Goal: Task Accomplishment & Management: Use online tool/utility

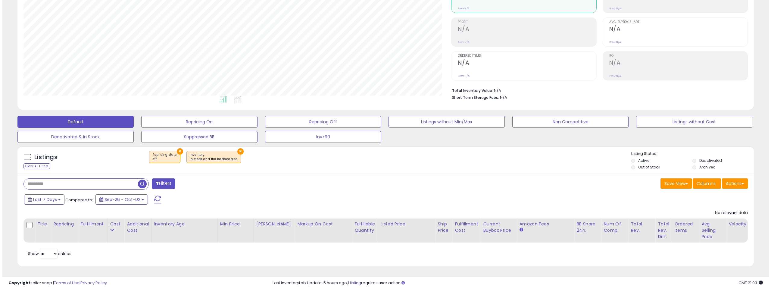
scroll to position [123, 428]
click at [175, 148] on button "×" at bounding box center [177, 151] width 6 height 6
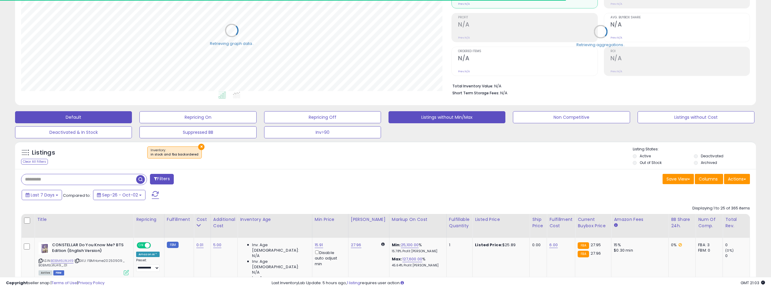
click at [469, 120] on button "Listings without Min/Max" at bounding box center [447, 117] width 117 height 12
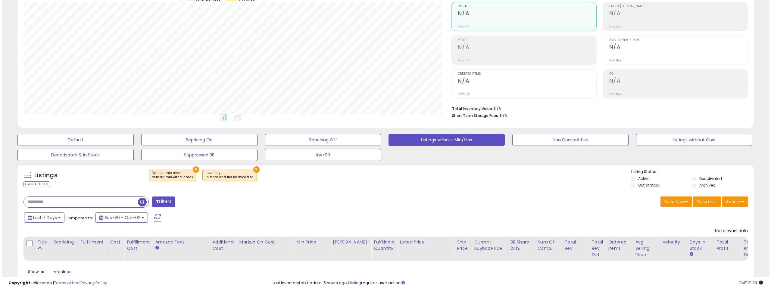
scroll to position [0, 0]
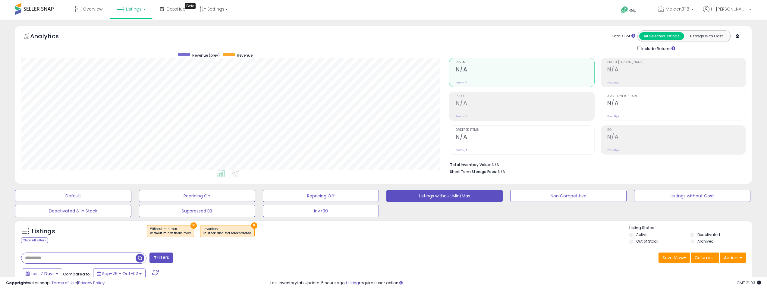
click at [251, 223] on button "×" at bounding box center [254, 225] width 6 height 6
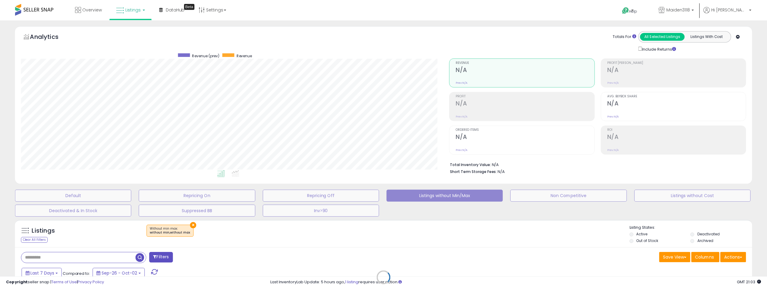
scroll to position [123, 430]
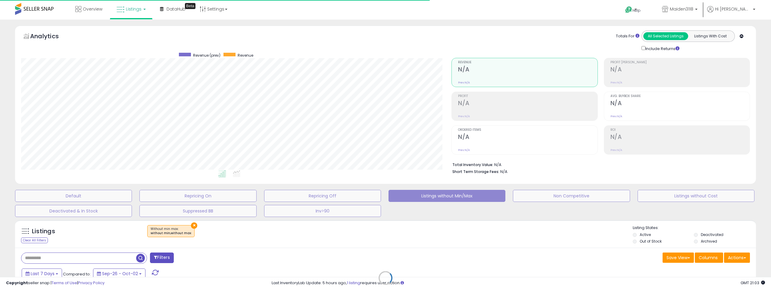
click at [192, 225] on div "Retrieving listings data.." at bounding box center [386, 282] width 750 height 131
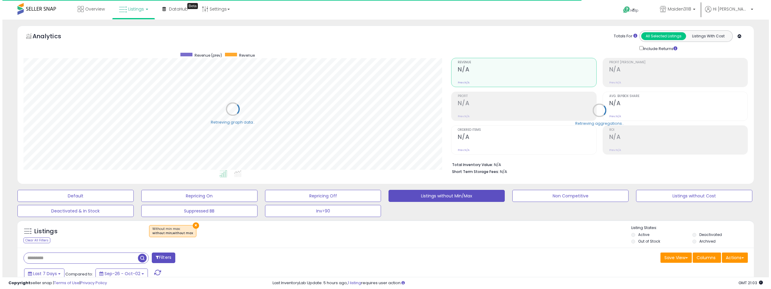
scroll to position [301065, 300761]
click at [190, 225] on button "×" at bounding box center [193, 225] width 6 height 6
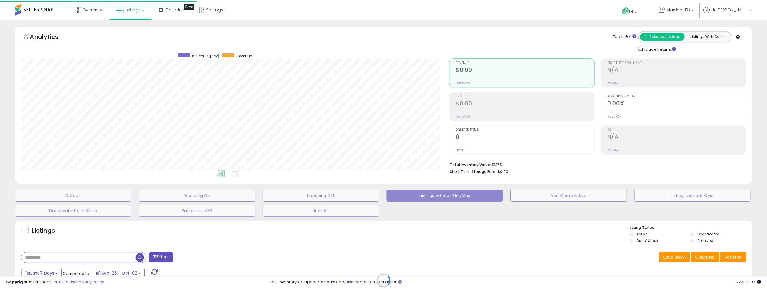
scroll to position [123, 430]
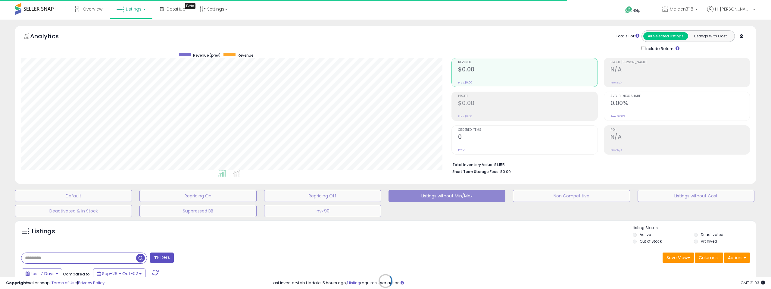
click at [92, 256] on div "Retrieving listings data.." at bounding box center [386, 285] width 750 height 137
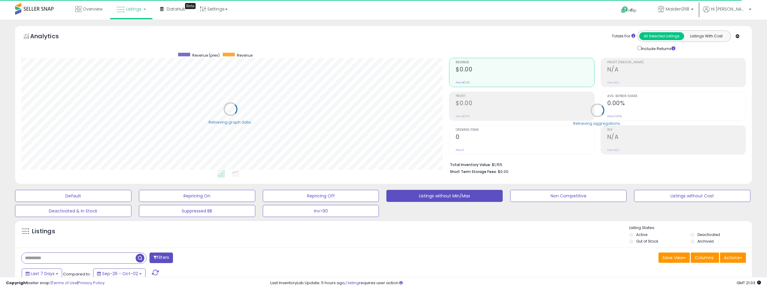
scroll to position [301065, 300761]
click at [49, 258] on input "text" at bounding box center [78, 258] width 114 height 11
paste input "**********"
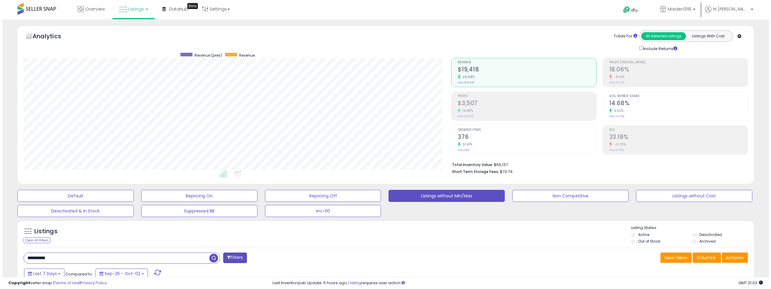
scroll to position [123, 428]
type input "**********"
click at [208, 258] on span "button" at bounding box center [211, 258] width 9 height 9
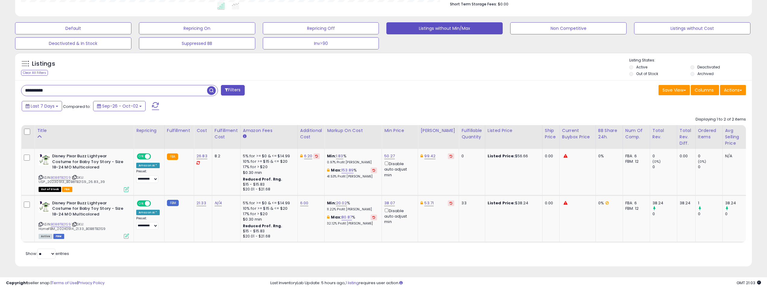
scroll to position [172, 0]
click at [217, 200] on link "N/A" at bounding box center [217, 203] width 7 height 6
click at [189, 183] on input "text" at bounding box center [199, 187] width 54 height 9
type input "*"
click at [238, 183] on button "submit" at bounding box center [233, 187] width 10 height 9
